Goal: Entertainment & Leisure: Consume media (video, audio)

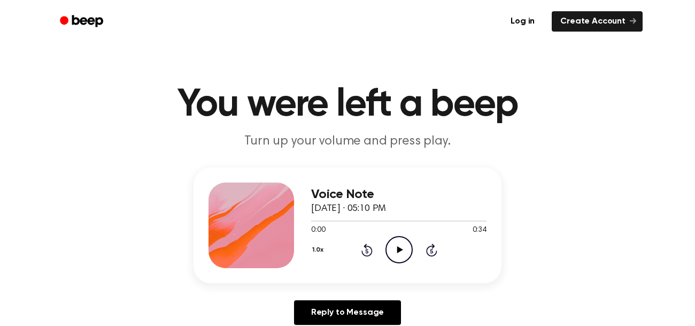
click at [403, 254] on icon "Play Audio" at bounding box center [398, 249] width 27 height 27
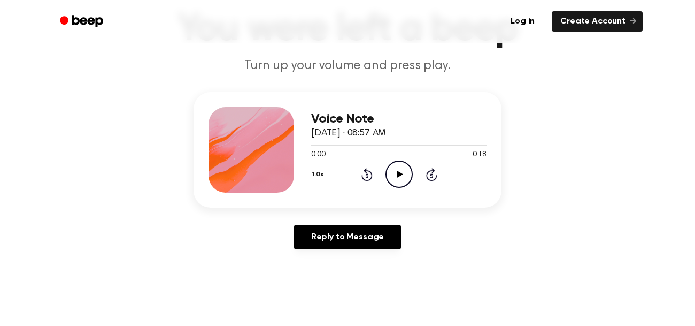
scroll to position [81, 0]
